Goal: Communication & Community: Answer question/provide support

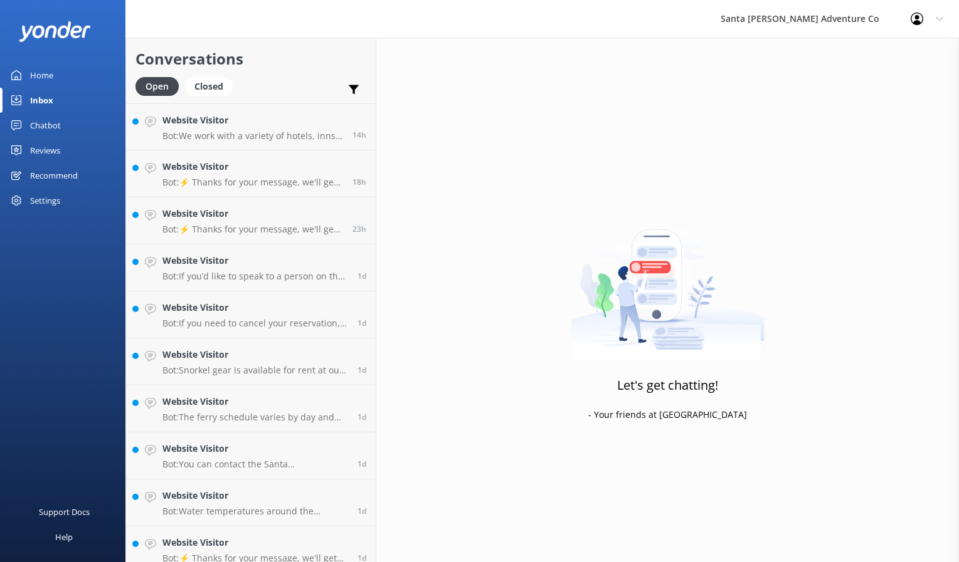
click at [746, 473] on div "Let's get chatting! - Your friends at [GEOGRAPHIC_DATA]" at bounding box center [667, 319] width 582 height 562
click at [224, 224] on p "Bot: ⚡ Thanks for your message, we'll get back to you as soon as we can. You're…" at bounding box center [252, 229] width 181 height 11
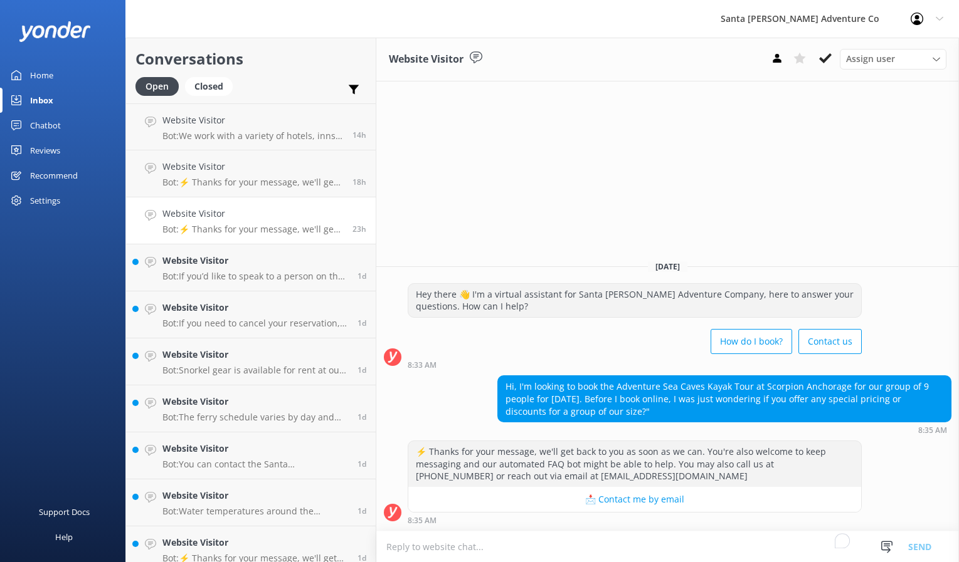
click at [400, 550] on textarea "To enrich screen reader interactions, please activate Accessibility in Grammarl…" at bounding box center [667, 547] width 582 height 31
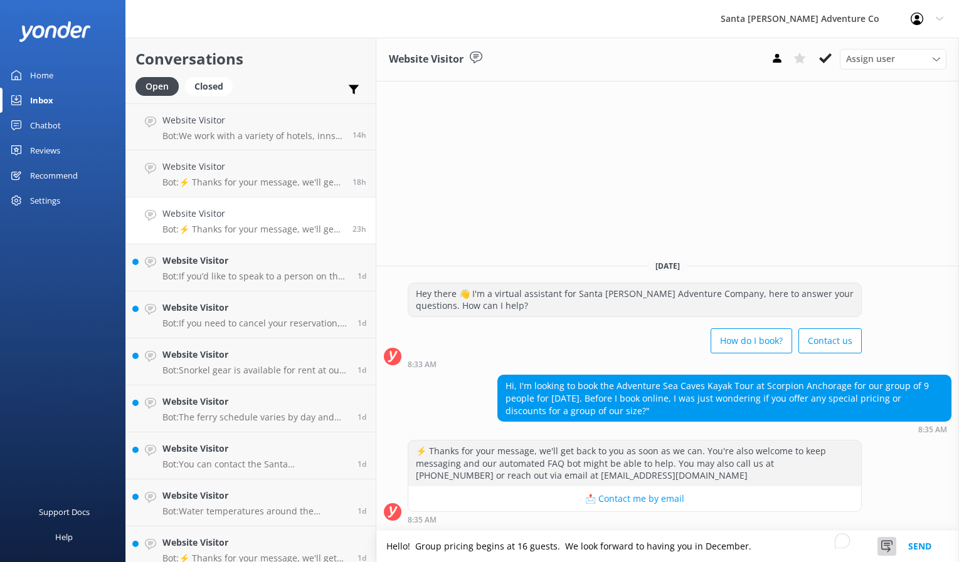
type textarea "Hello! Group pricing begins at 16 guests. We look forward to having you in Dece…"
click at [881, 545] on use at bounding box center [886, 547] width 11 height 12
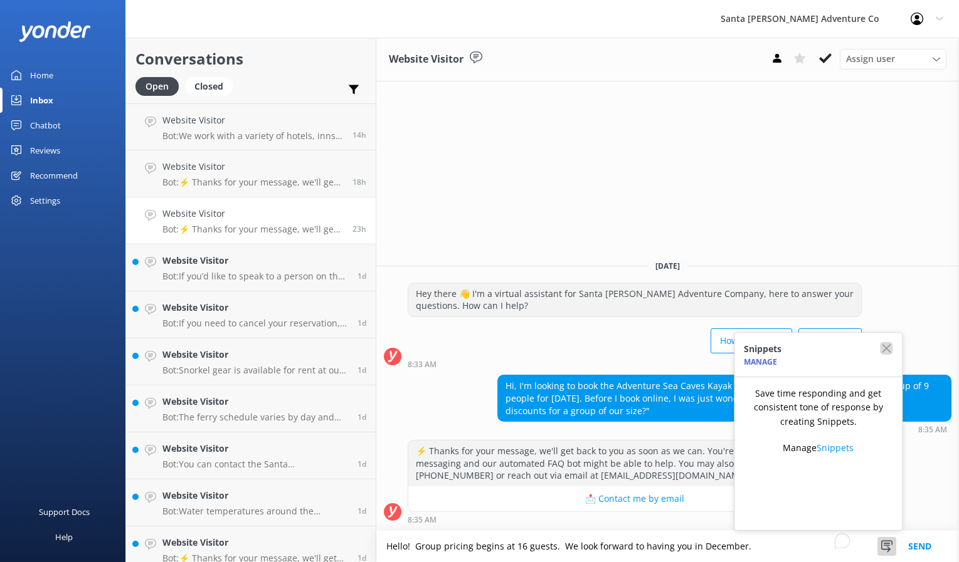
click at [892, 353] on icon "button" at bounding box center [886, 348] width 13 height 13
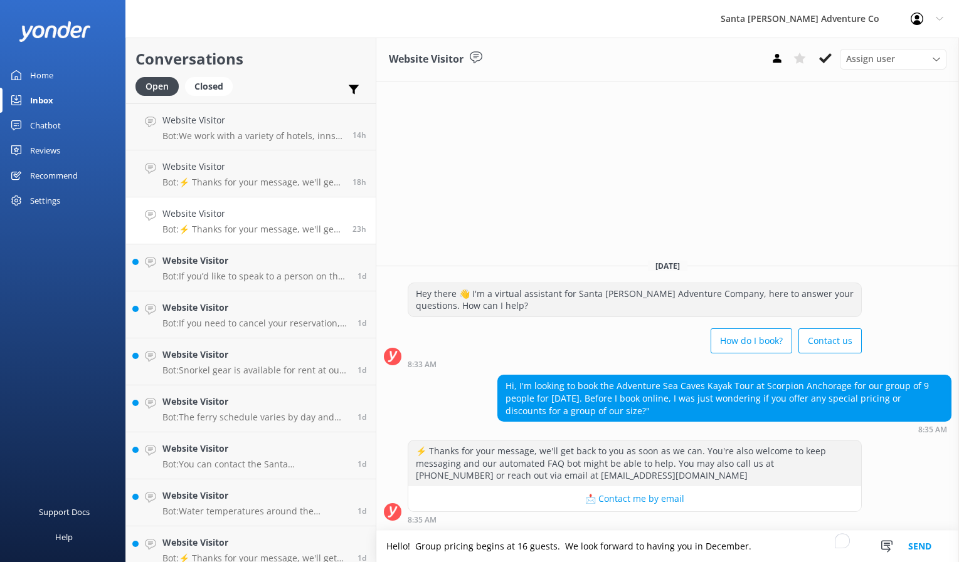
click at [922, 545] on button "Send" at bounding box center [919, 546] width 47 height 31
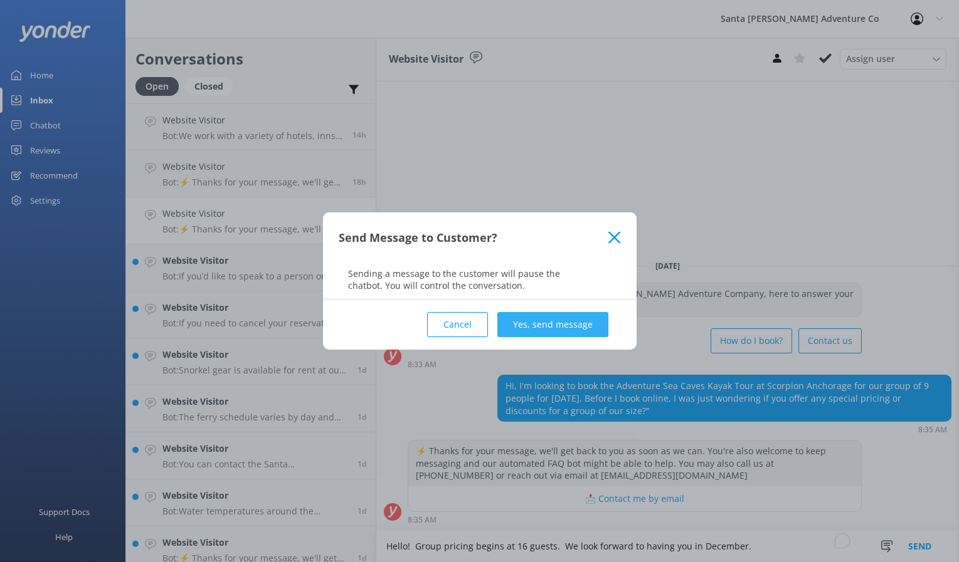
click at [527, 326] on button "Yes, send message" at bounding box center [552, 324] width 111 height 25
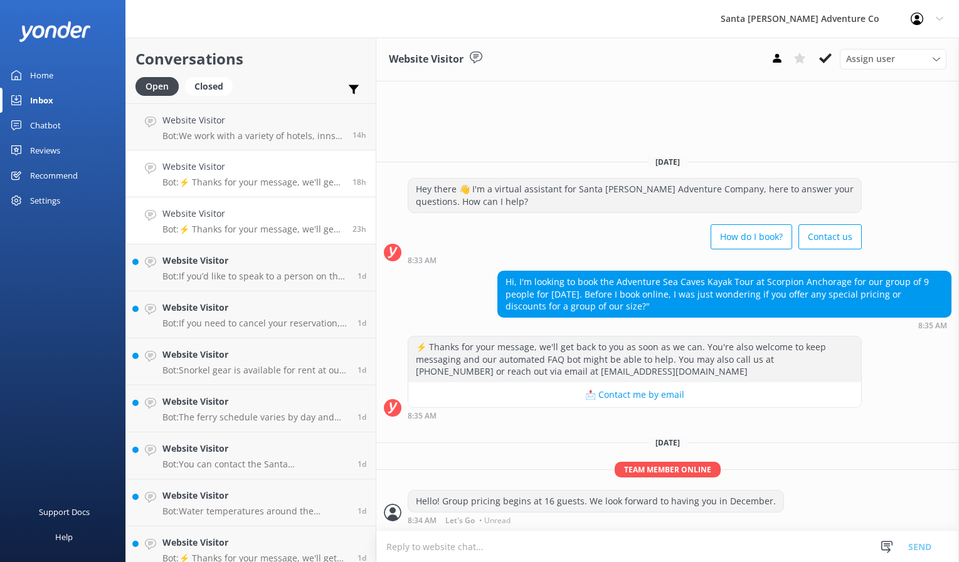
click at [260, 182] on p "Bot: ⚡ Thanks for your message, we'll get back to you as soon as we can. You're…" at bounding box center [252, 182] width 181 height 11
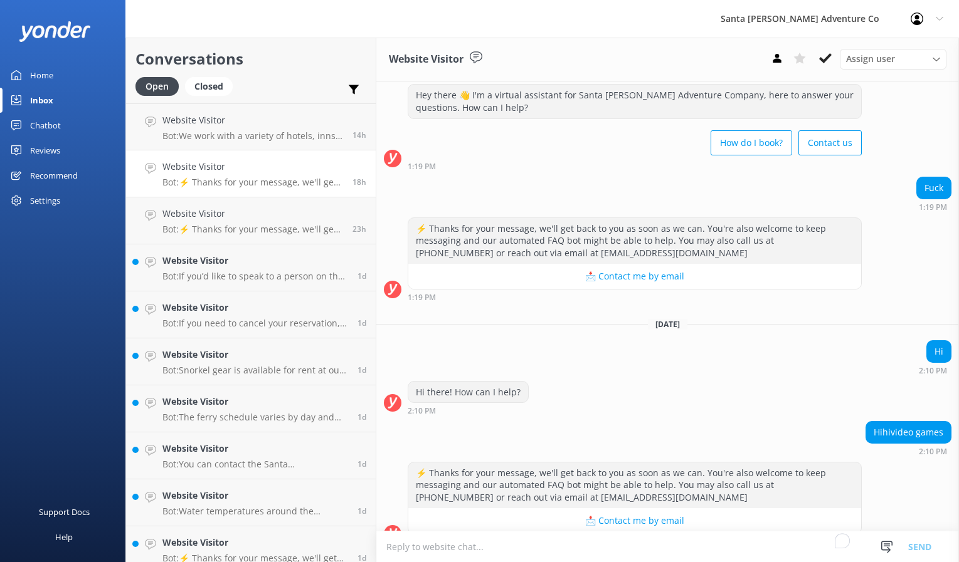
scroll to position [51, 0]
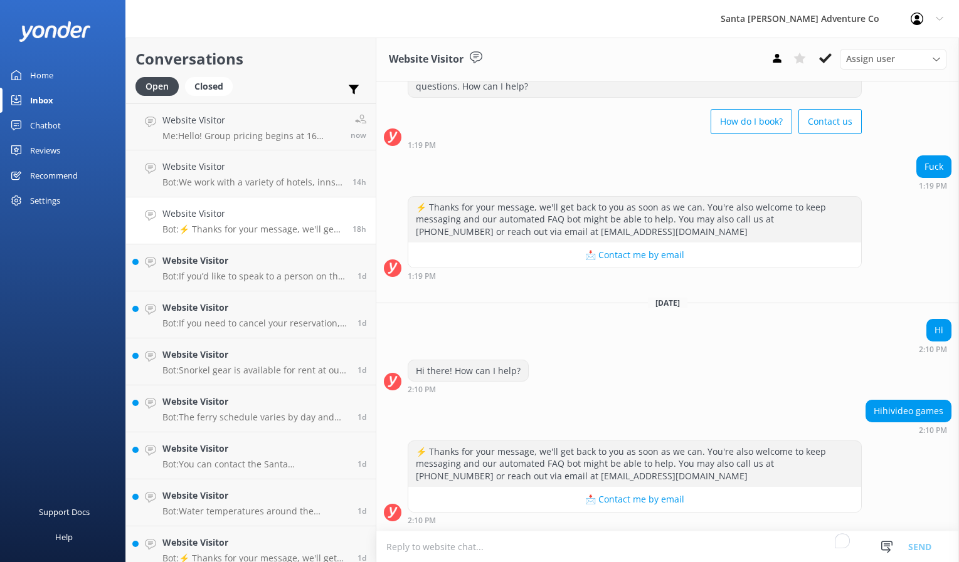
click at [303, 217] on h4 "Website Visitor" at bounding box center [252, 214] width 181 height 14
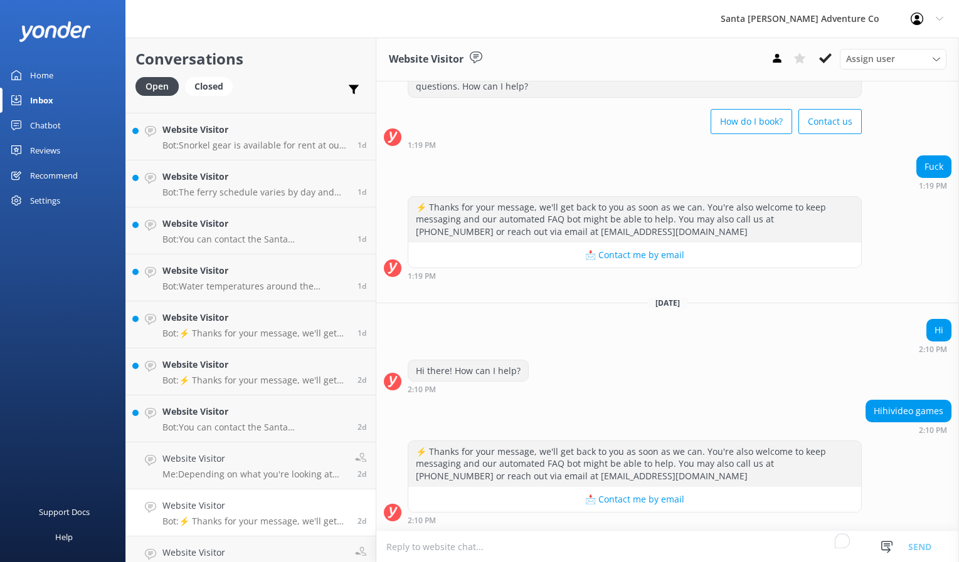
scroll to position [230, 0]
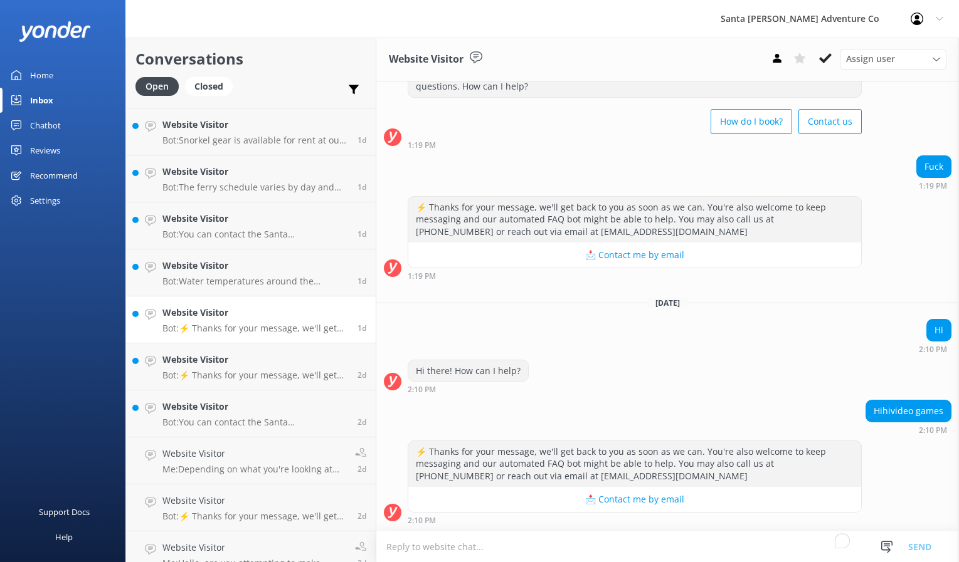
click at [261, 329] on p "Bot: ⚡ Thanks for your message, we'll get back to you as soon as we can. You're…" at bounding box center [255, 328] width 186 height 11
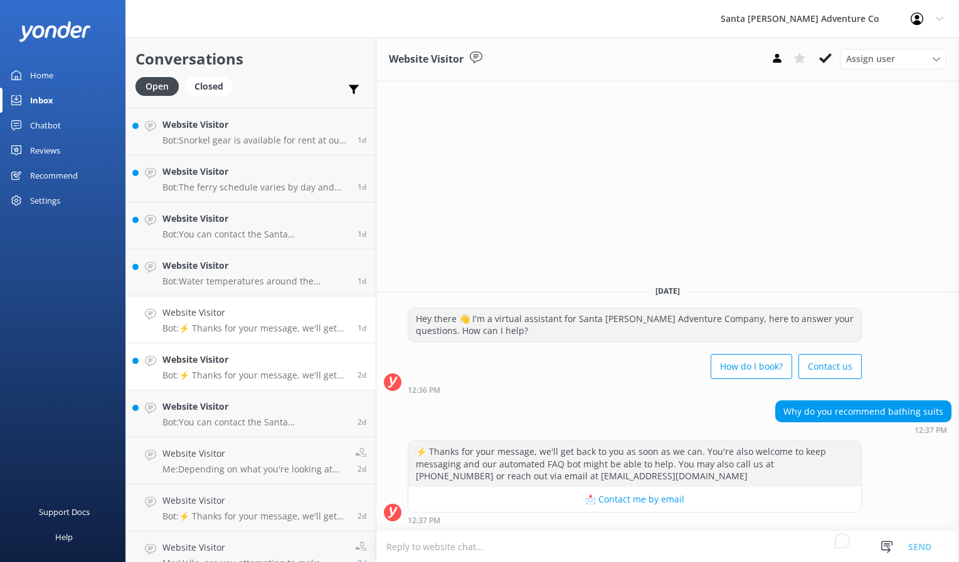
click at [218, 369] on div "Website Visitor Bot: ⚡ Thanks for your message, we'll get back to you as soon a…" at bounding box center [255, 367] width 186 height 28
